Goal: Book appointment/travel/reservation

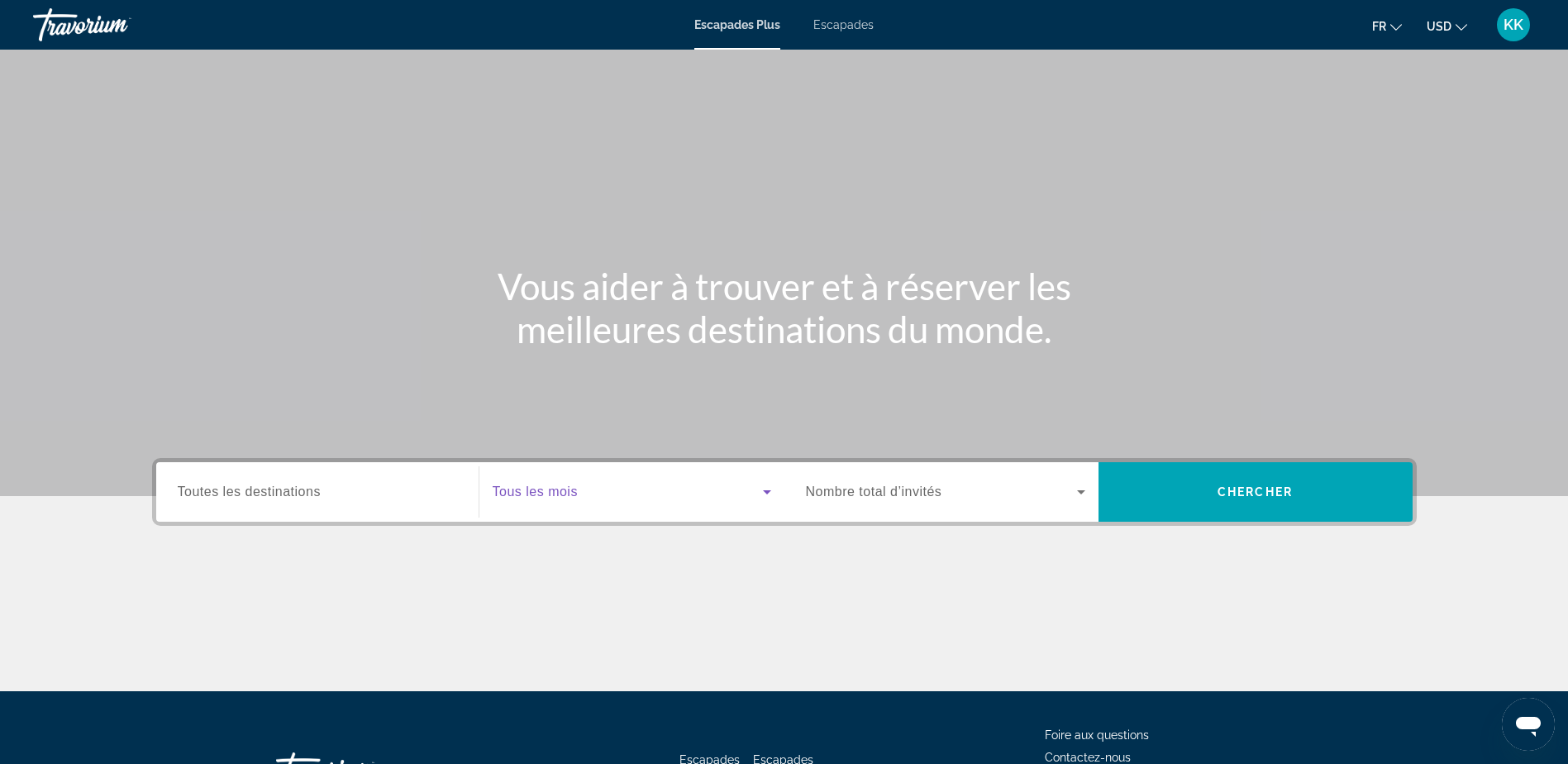
click at [765, 490] on icon "Widget de recherche" at bounding box center [767, 492] width 8 height 5
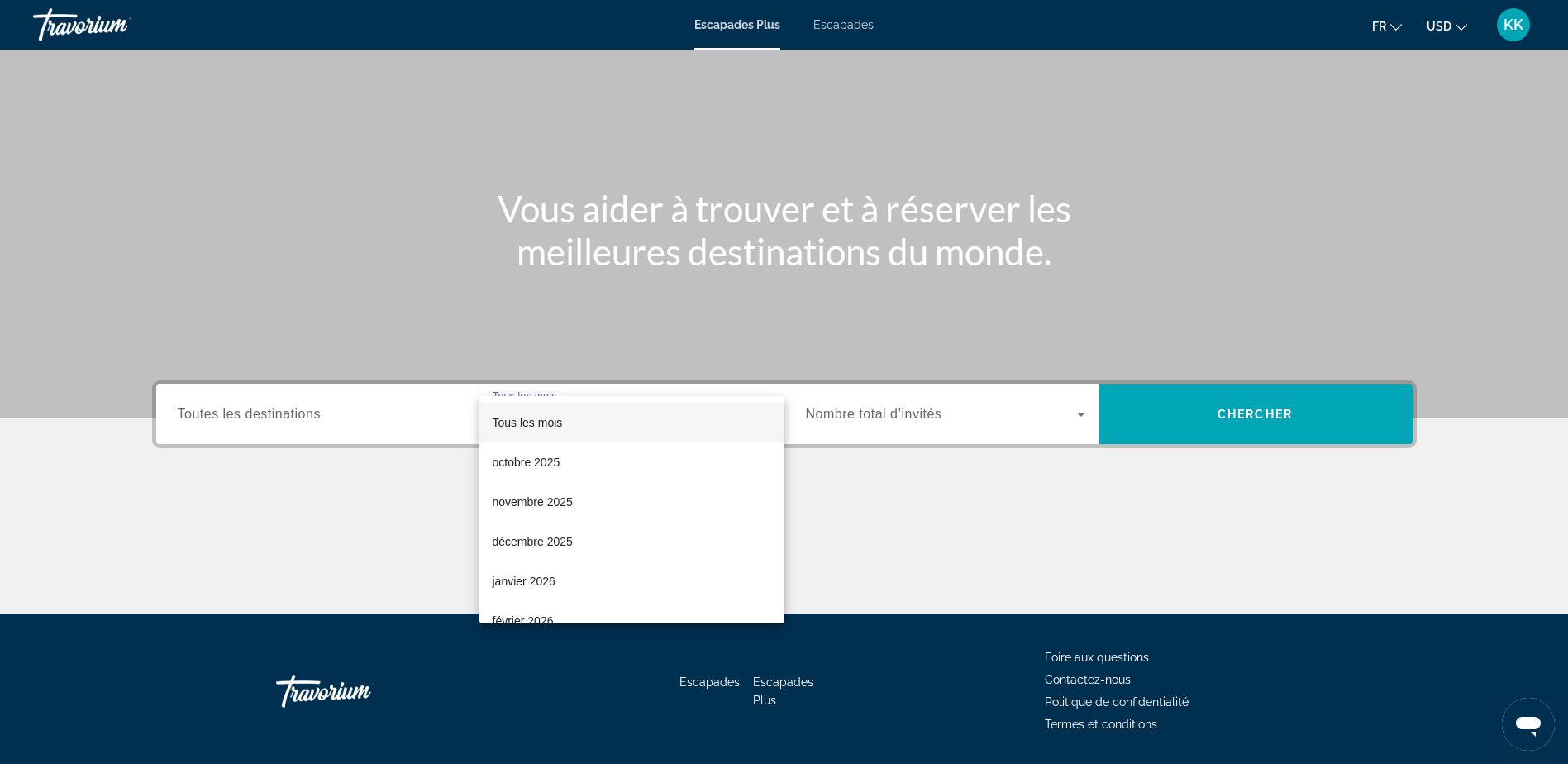
scroll to position [130, 0]
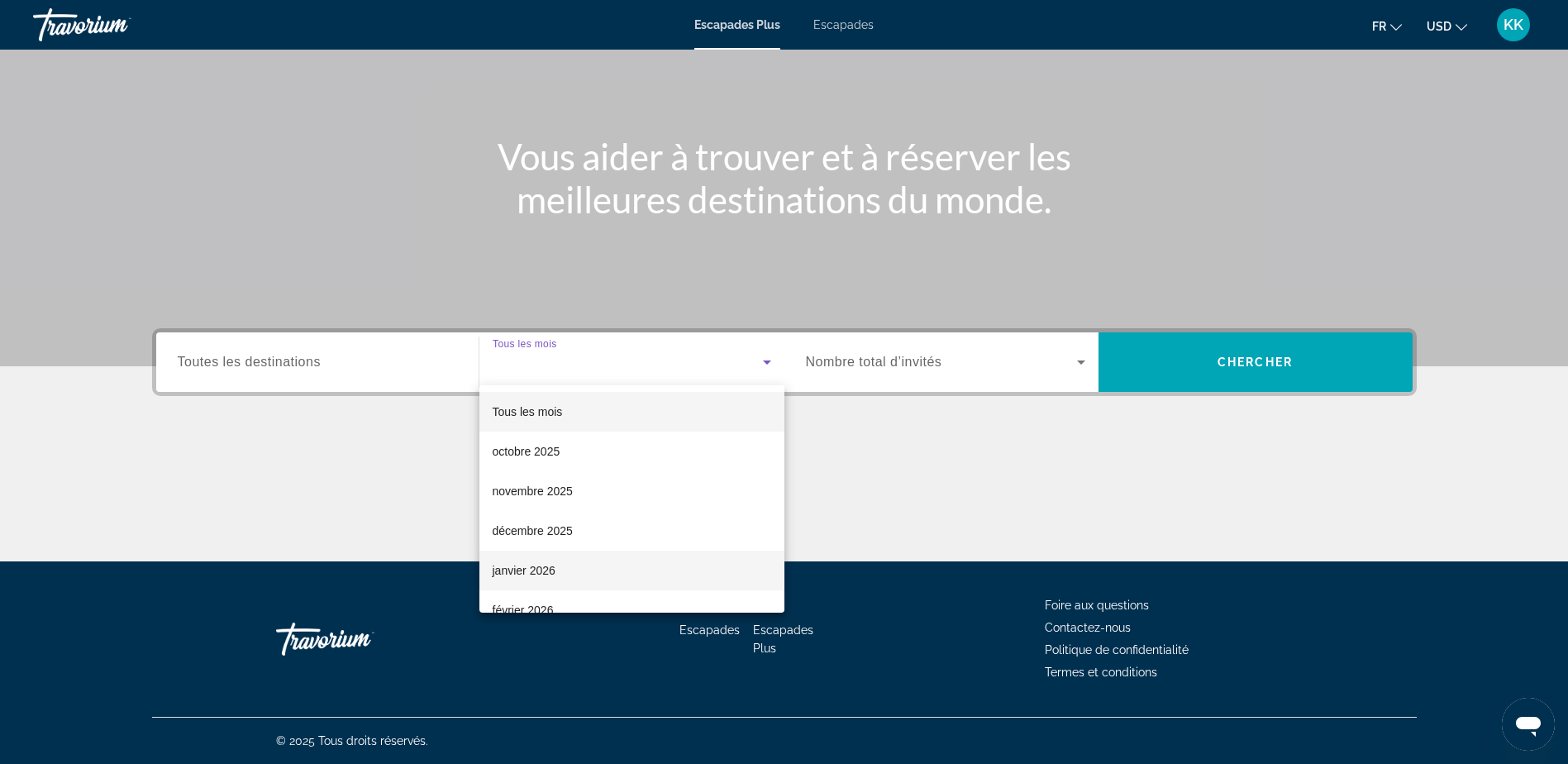
click at [522, 564] on font "janvier 2026" at bounding box center [524, 570] width 63 height 14
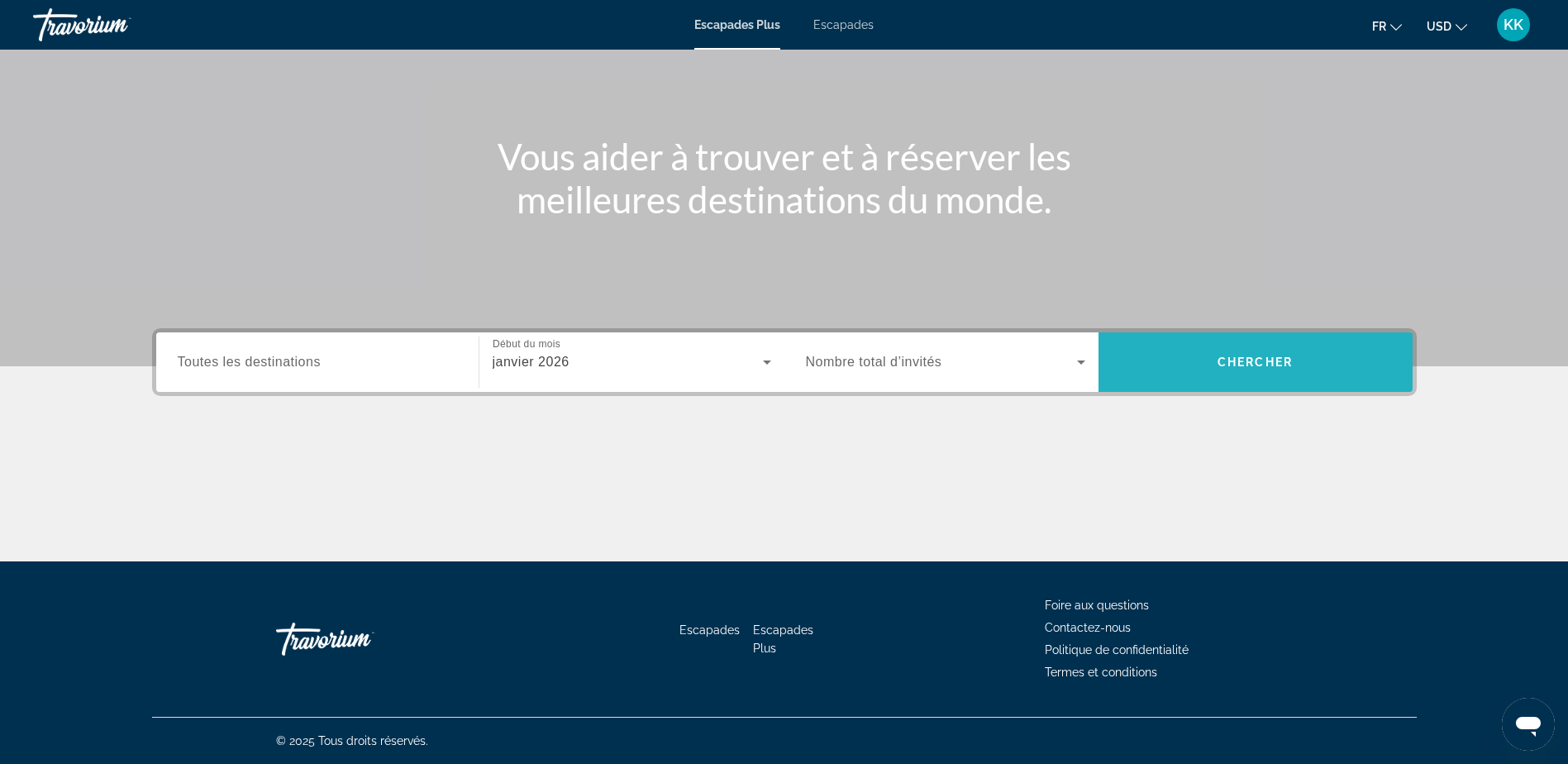
click at [1254, 357] on span "Chercher" at bounding box center [1255, 362] width 75 height 14
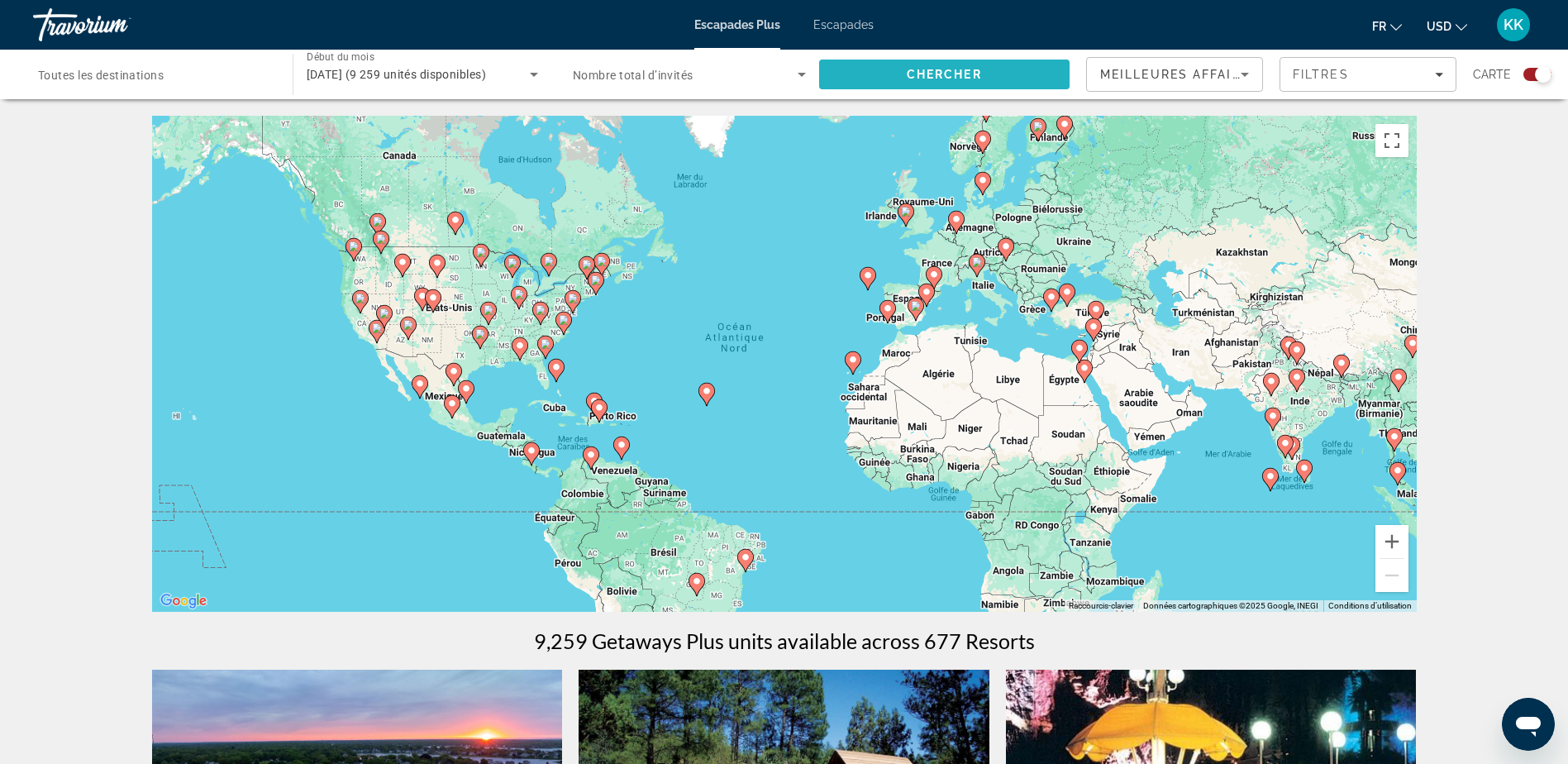
click at [894, 69] on span "Rechercher" at bounding box center [945, 75] width 251 height 40
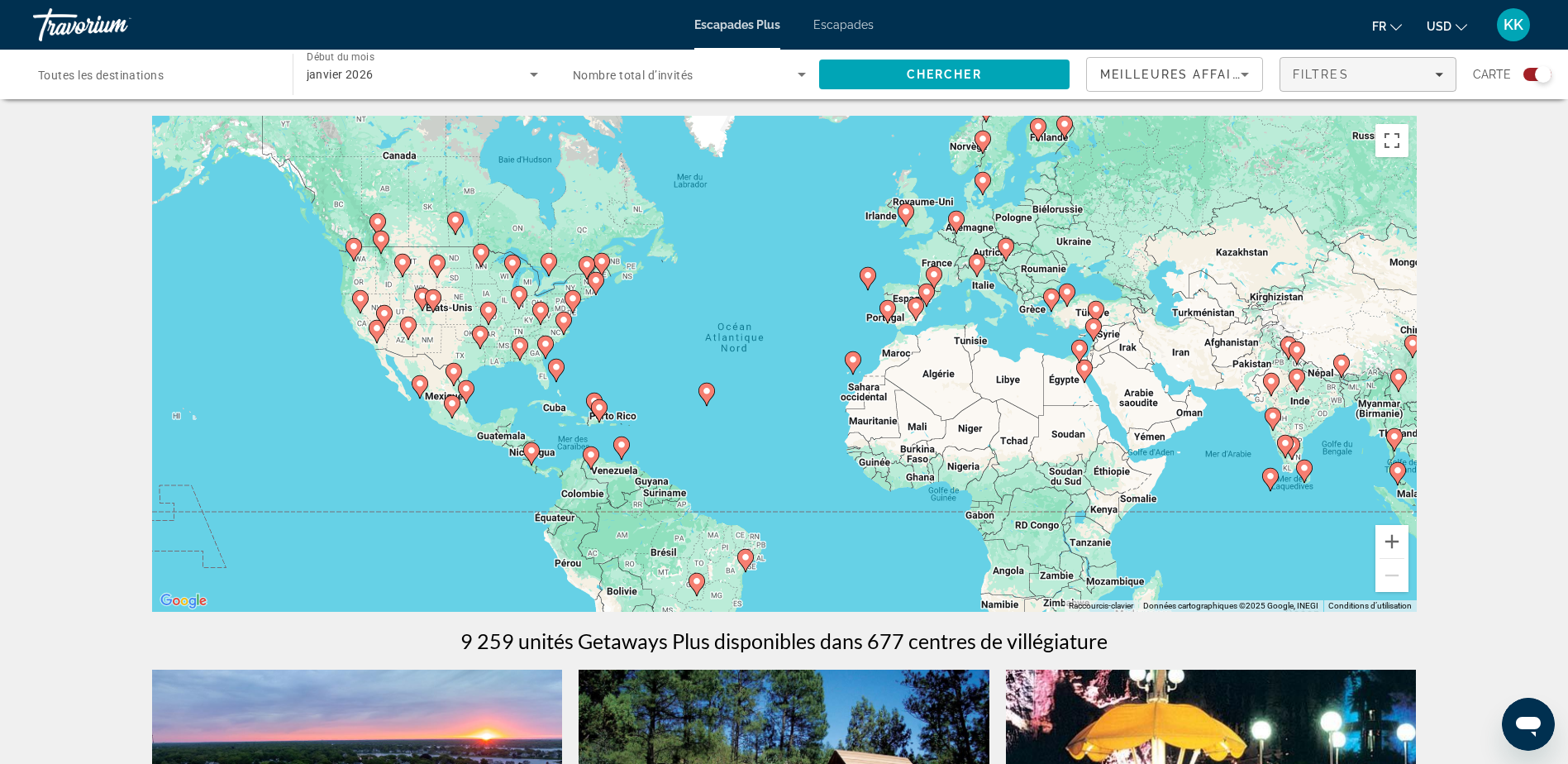
click at [1442, 74] on icon "Filtres" at bounding box center [1439, 75] width 8 height 5
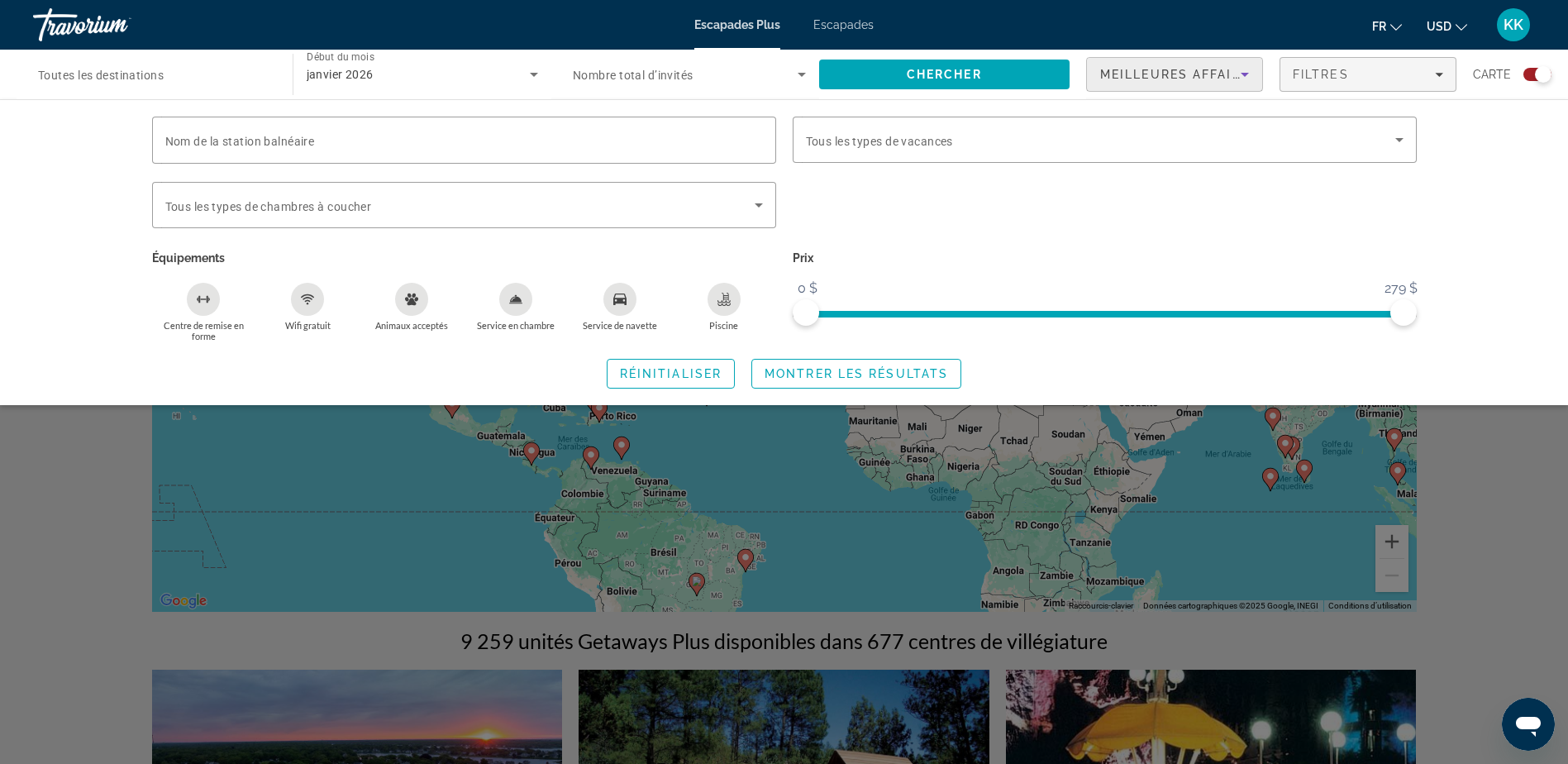
click at [1245, 75] on icon "Trier par" at bounding box center [1244, 75] width 8 height 5
click at [1245, 75] on div at bounding box center [784, 382] width 1568 height 764
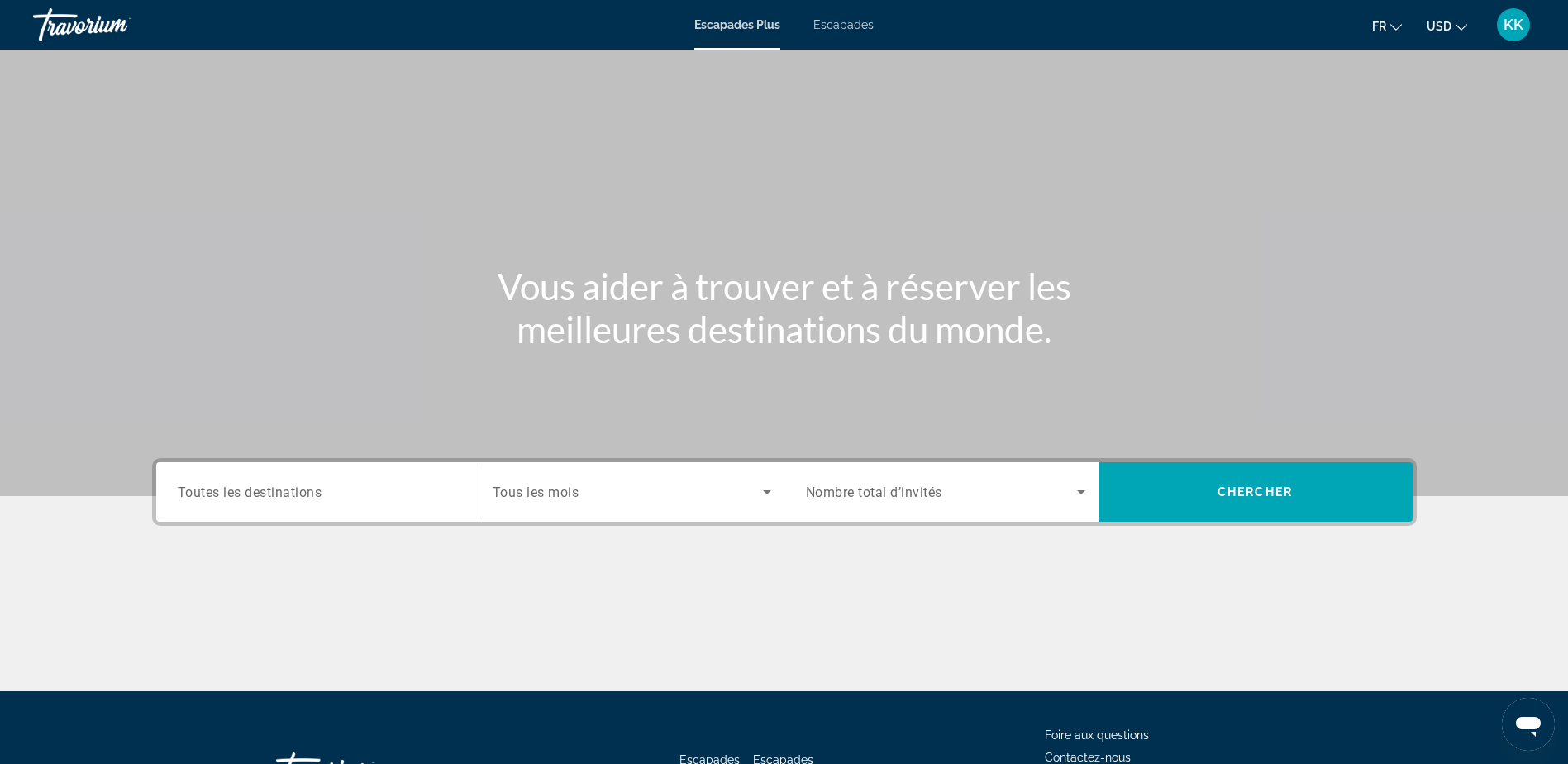
click at [852, 35] on div "Escapades Plus Escapades Fr English Español Français Italiano Português русский…" at bounding box center [784, 25] width 1568 height 43
click at [842, 26] on span "Escapades" at bounding box center [843, 25] width 60 height 14
